Goal: Transaction & Acquisition: Download file/media

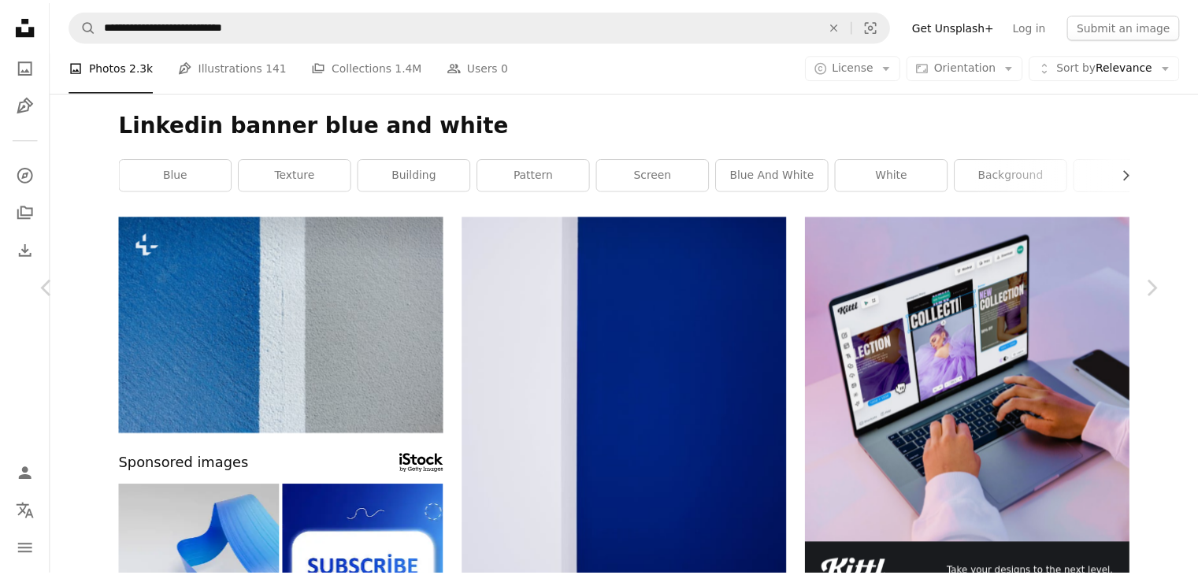
scroll to position [21108, 0]
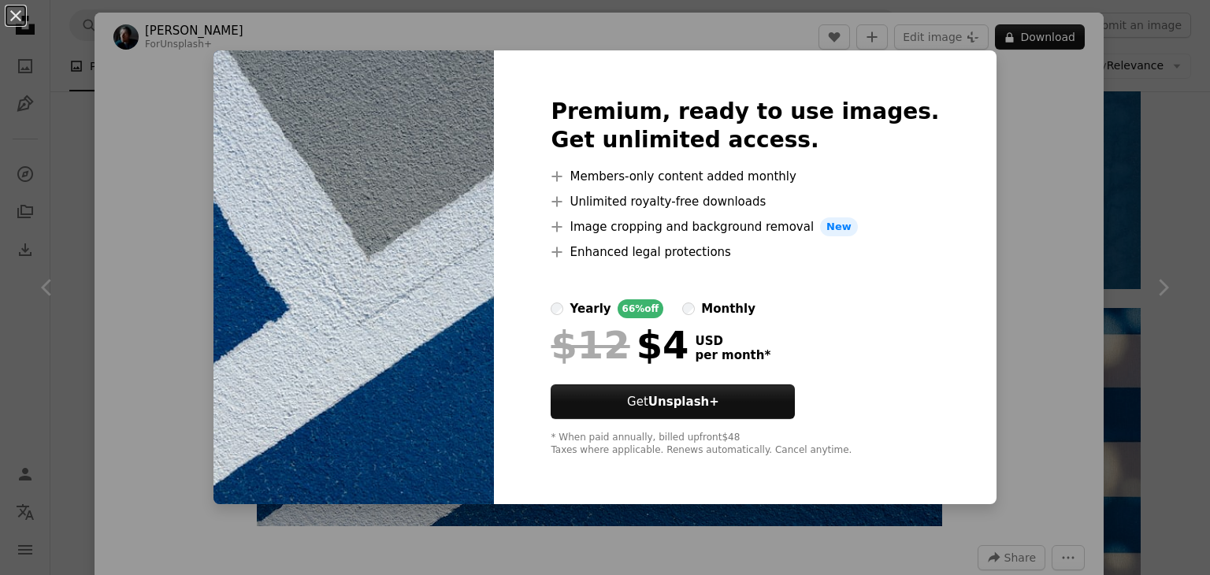
click at [981, 251] on div "An X shape Premium, ready to use images. Get unlimited access. A plus sign Memb…" at bounding box center [605, 287] width 1210 height 575
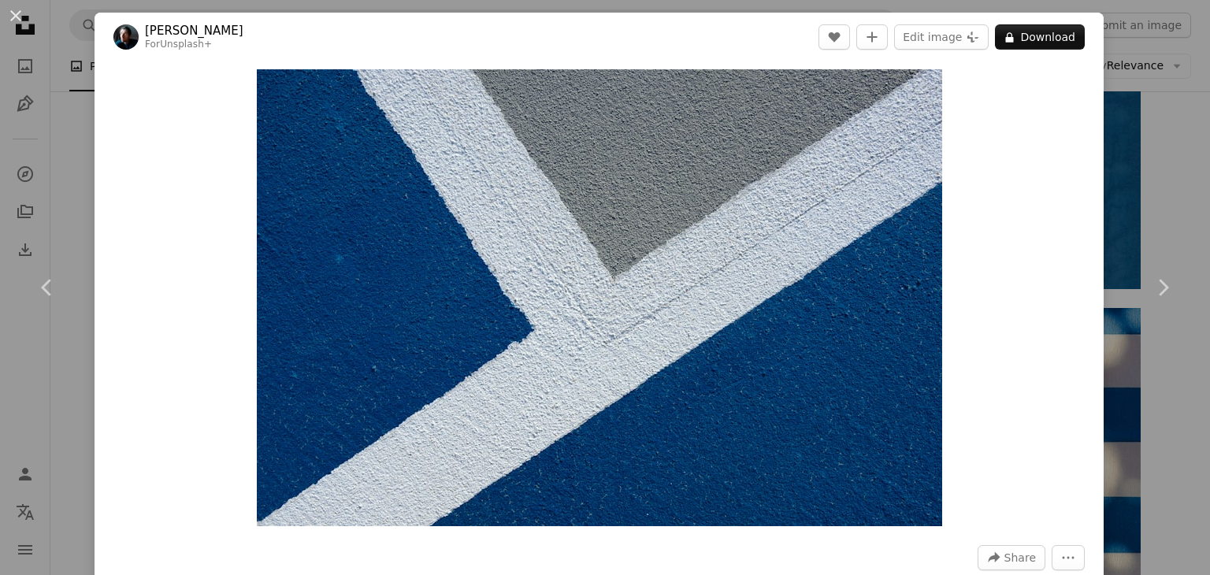
click at [1169, 132] on div "An X shape Chevron left Chevron right [PERSON_NAME] For Unsplash+ A heart A plu…" at bounding box center [605, 287] width 1210 height 575
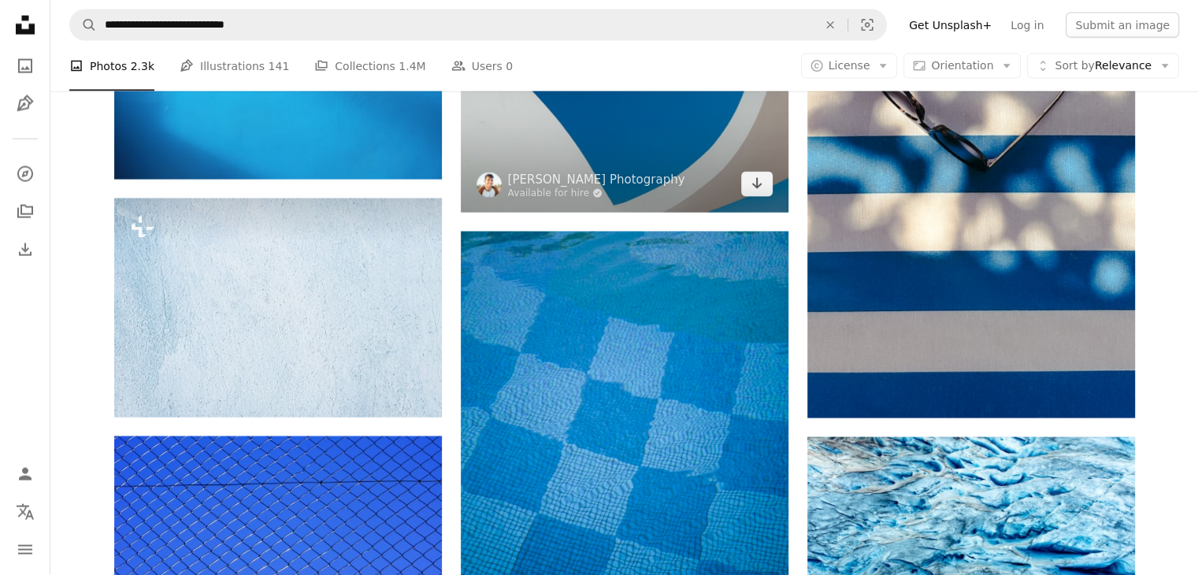
scroll to position [21501, 0]
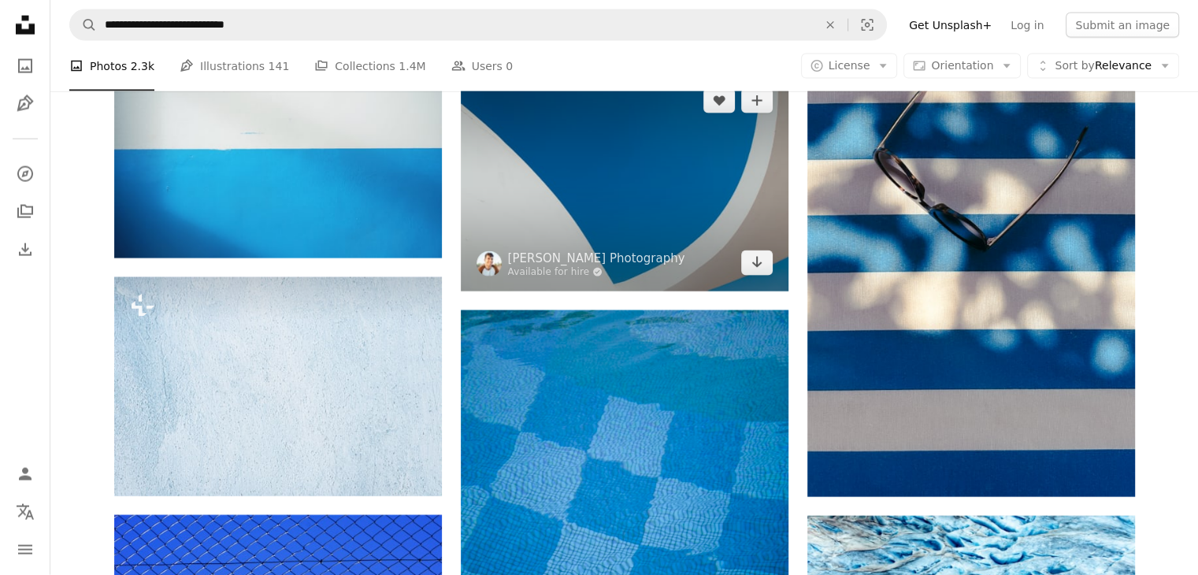
click at [627, 206] on img at bounding box center [625, 181] width 328 height 218
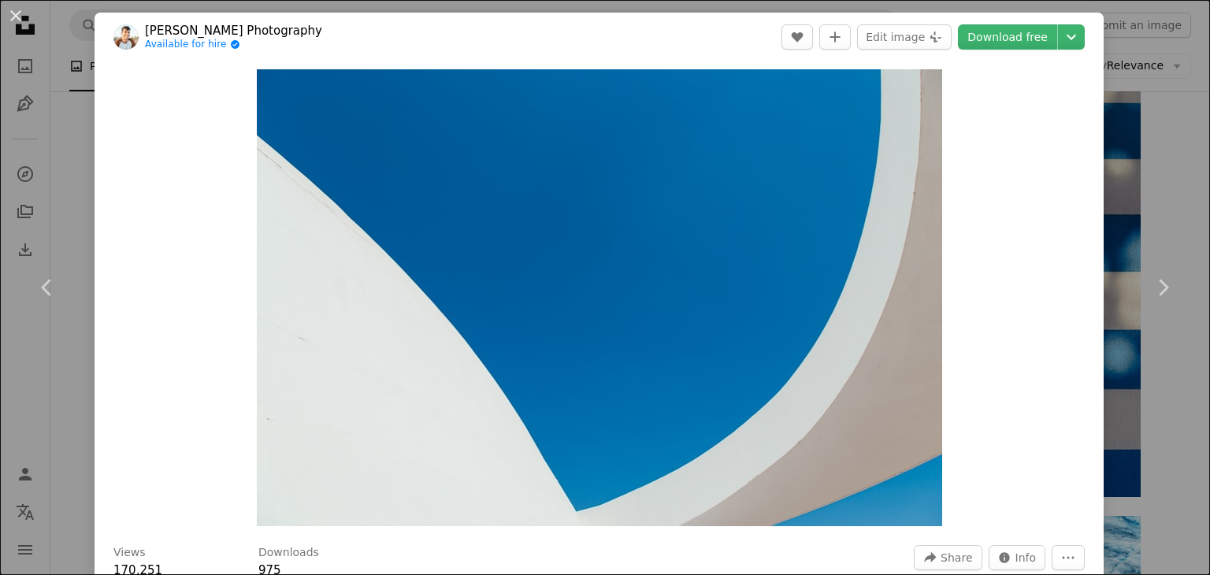
click at [1174, 163] on div "An X shape Chevron left Chevron right [PERSON_NAME] Photography Available for h…" at bounding box center [605, 287] width 1210 height 575
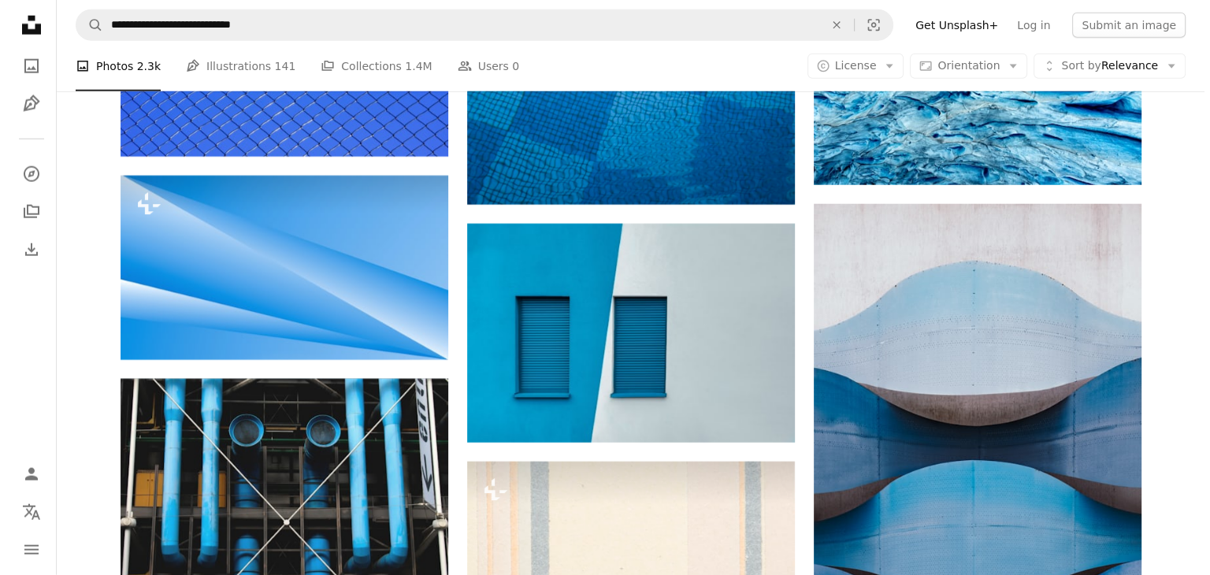
scroll to position [22053, 0]
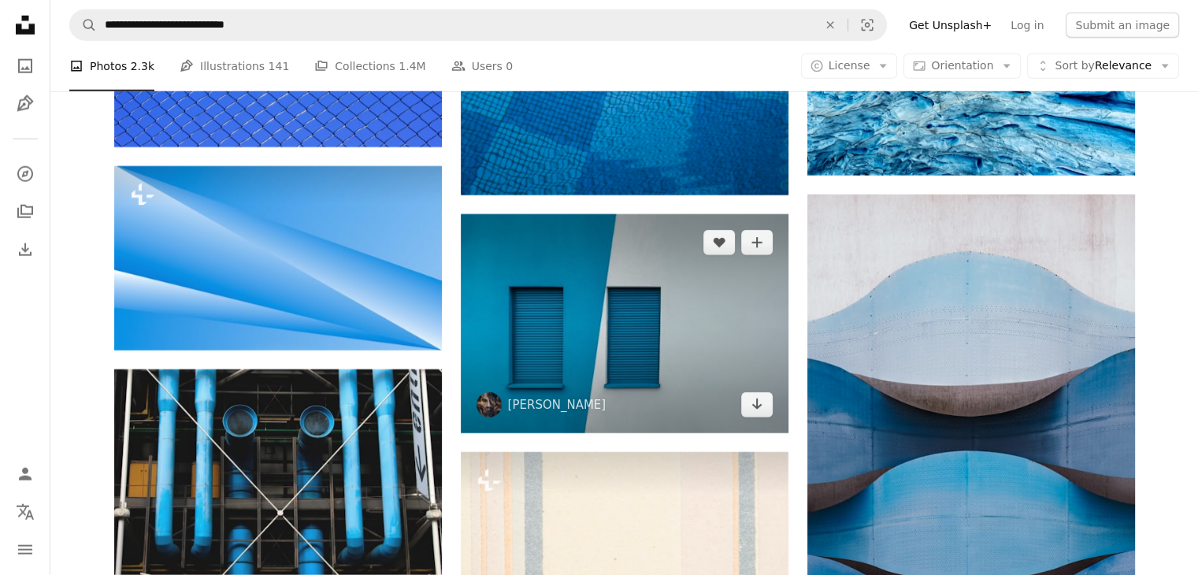
click at [611, 267] on img at bounding box center [625, 323] width 328 height 218
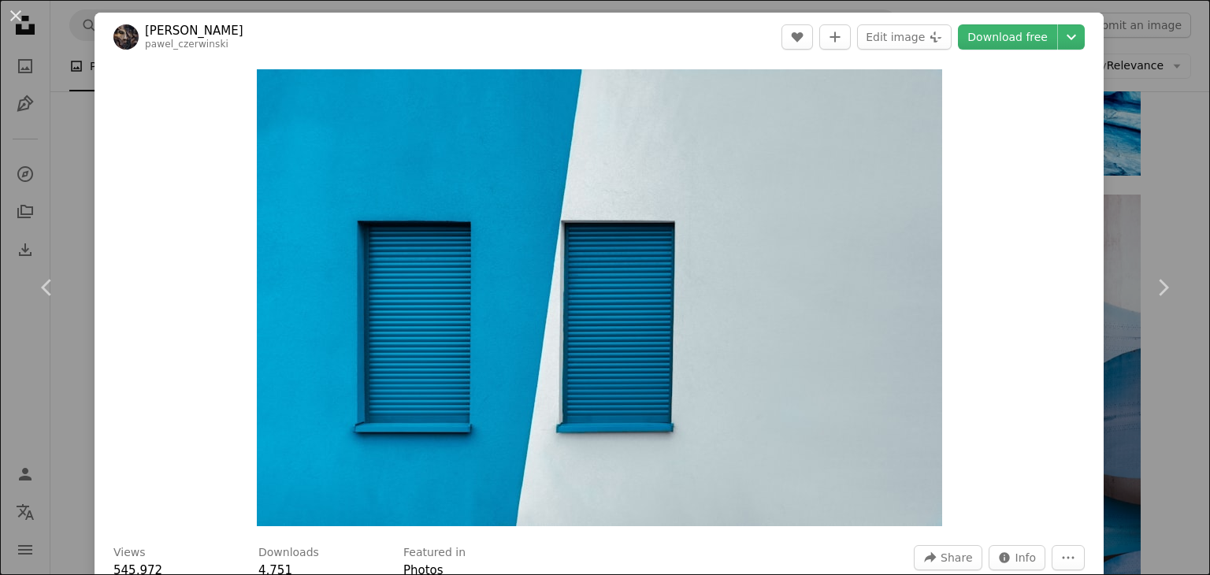
click at [958, 143] on div "Zoom in" at bounding box center [599, 297] width 1009 height 473
click at [973, 159] on div "Zoom in" at bounding box center [599, 297] width 1009 height 473
click at [1004, 33] on link "Download free" at bounding box center [1007, 36] width 99 height 25
